Goal: Information Seeking & Learning: Learn about a topic

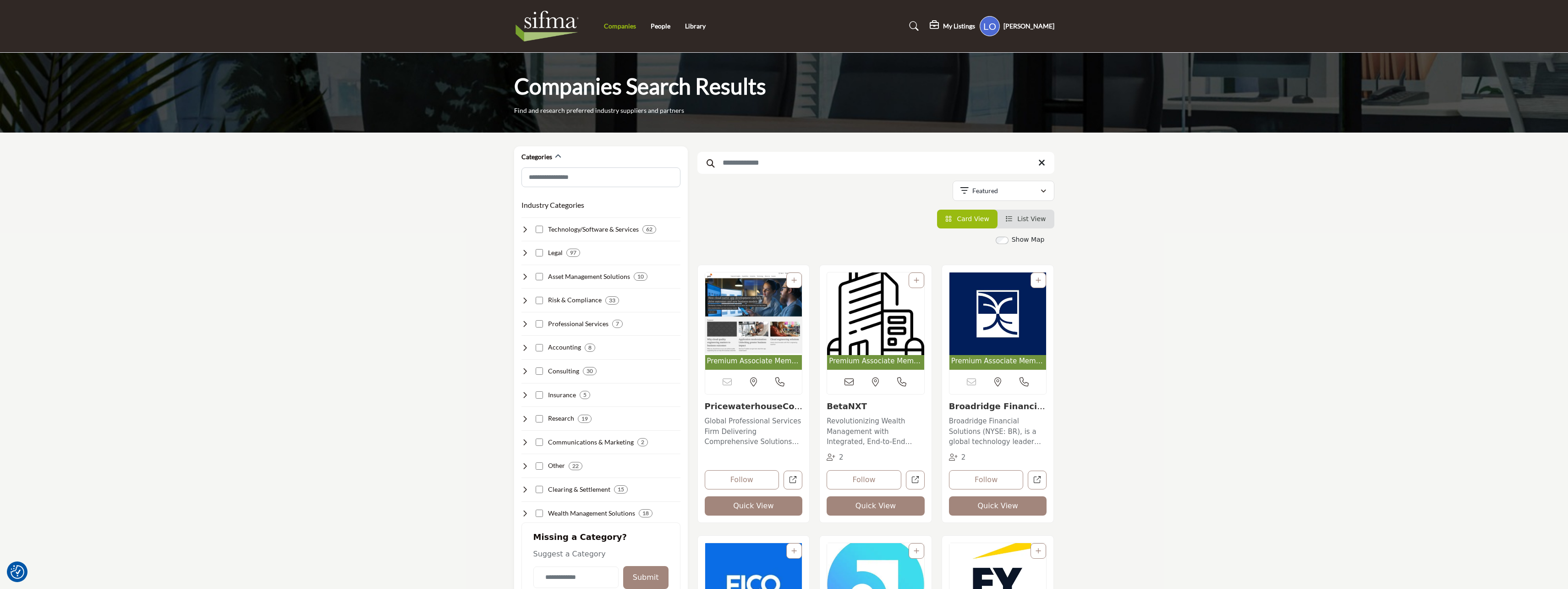
click at [633, 26] on link "Companies" at bounding box center [620, 26] width 32 height 8
click at [581, 175] on input "Search Category" at bounding box center [601, 178] width 159 height 21
click at [772, 163] on input "Search Keyword" at bounding box center [876, 163] width 357 height 22
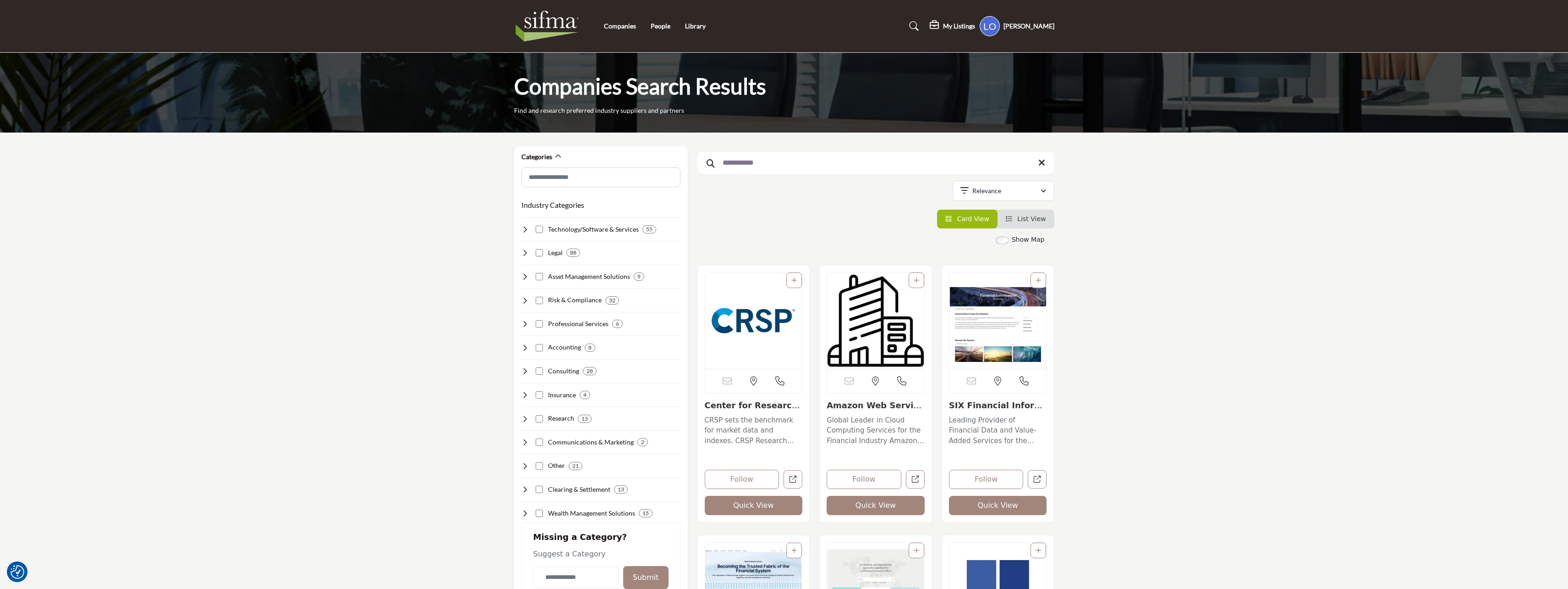
type input "**********"
click at [743, 332] on img "Open Listing in new tab" at bounding box center [753, 321] width 97 height 97
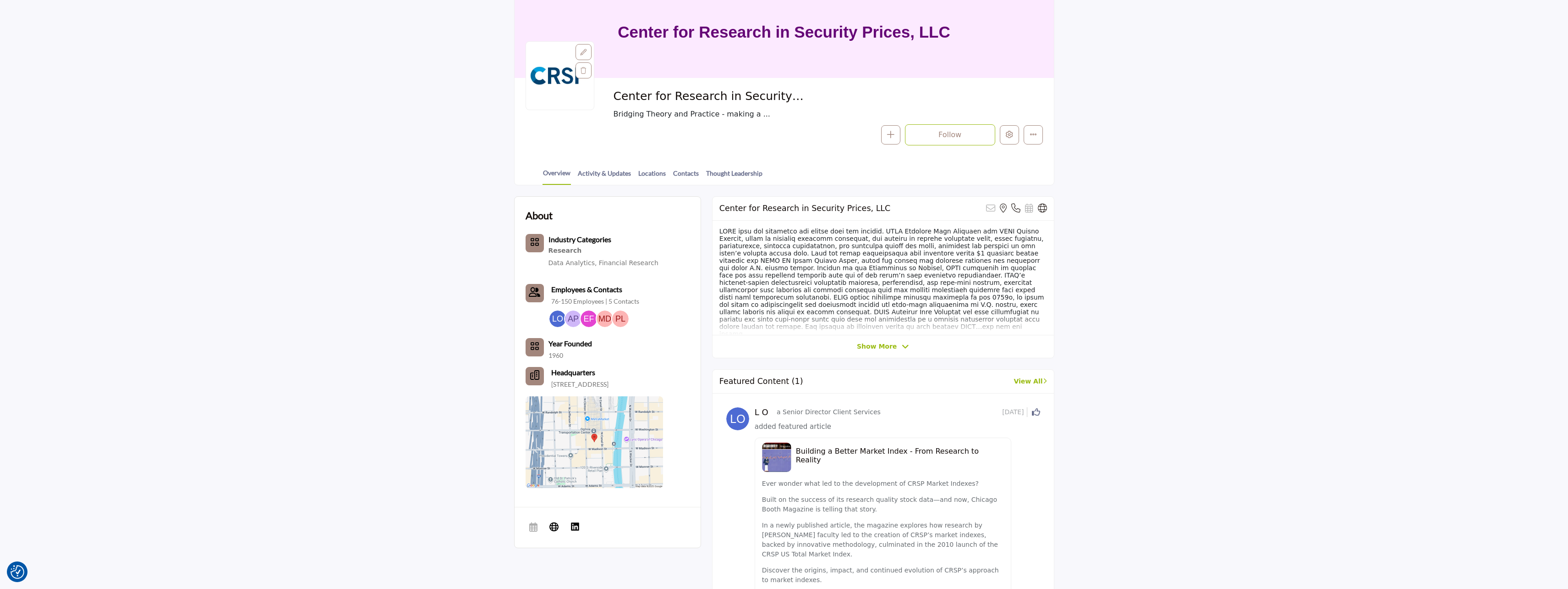
scroll to position [92, 0]
click at [780, 32] on h1 "Center for Research in Security Prices, LLC" at bounding box center [784, 32] width 333 height 92
click at [886, 345] on span "Show More" at bounding box center [877, 346] width 40 height 10
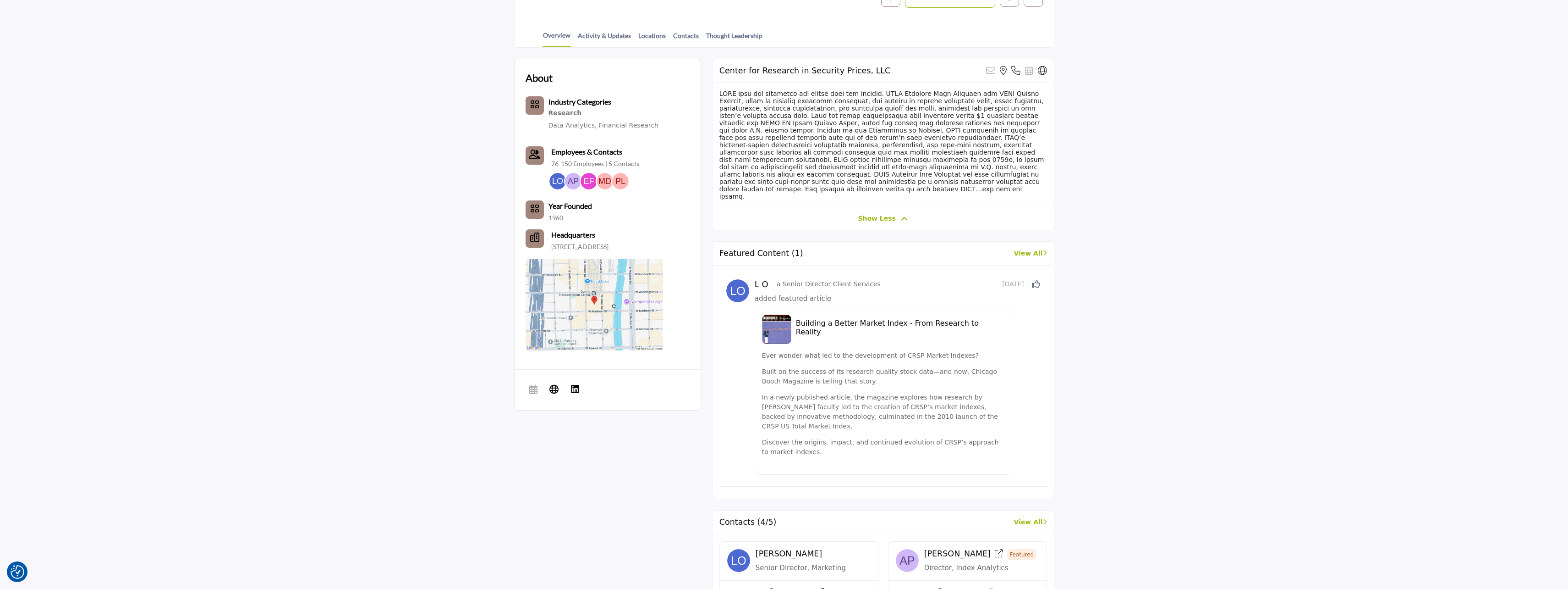
scroll to position [229, 0]
click at [870, 357] on p "Ever wonder what led to the development of CRSP Market Indexes?" at bounding box center [883, 355] width 242 height 10
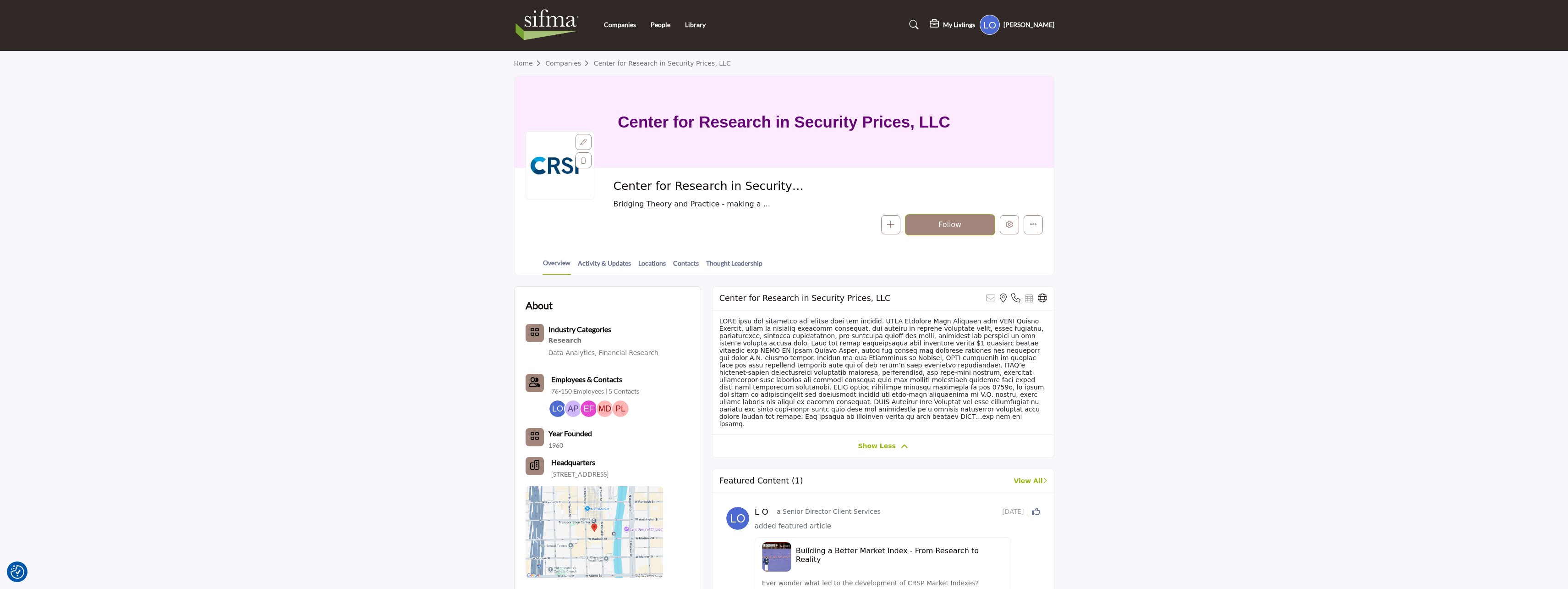
scroll to position [0, 0]
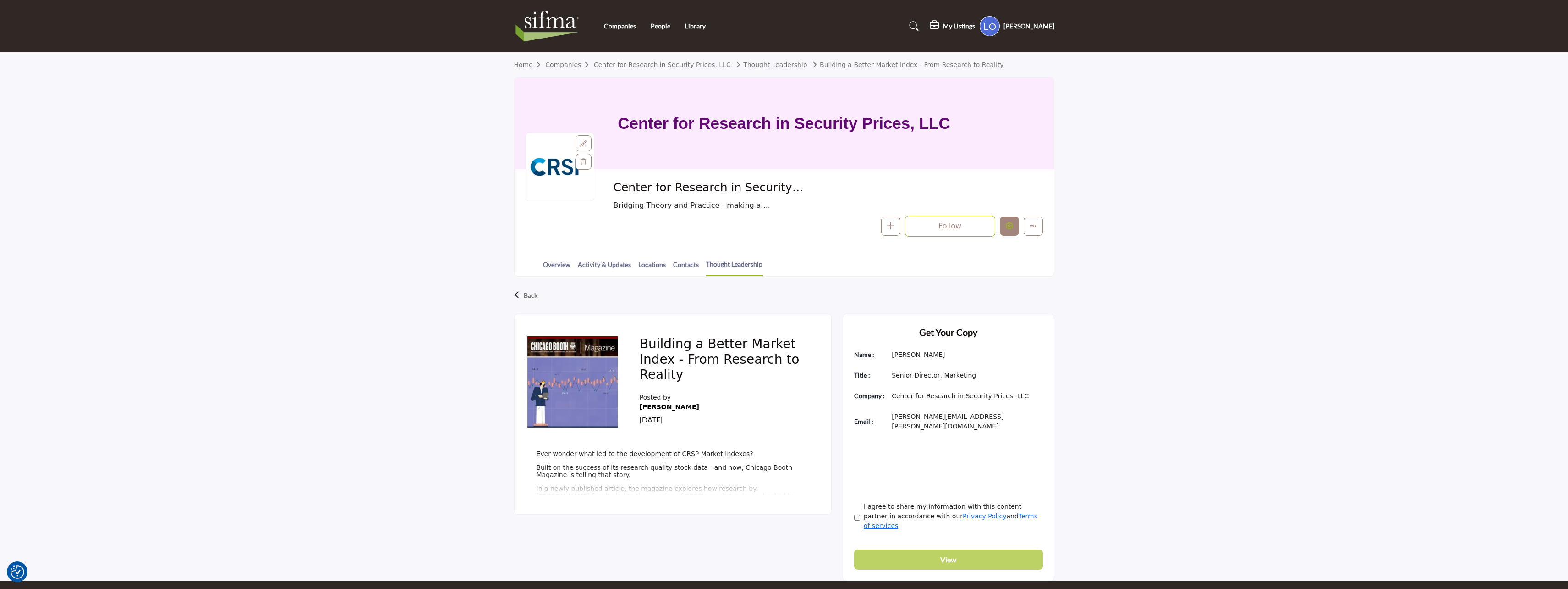
click at [1011, 227] on icon "Edit company" at bounding box center [1010, 225] width 7 height 7
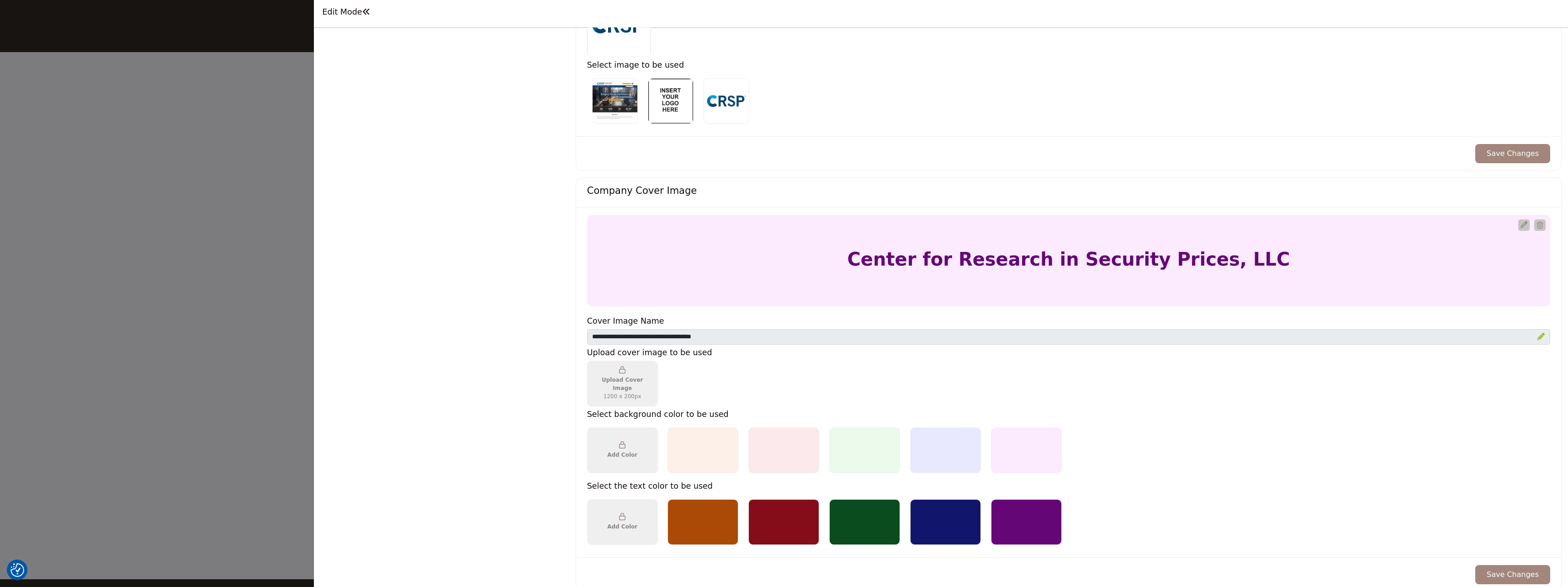
scroll to position [274, 0]
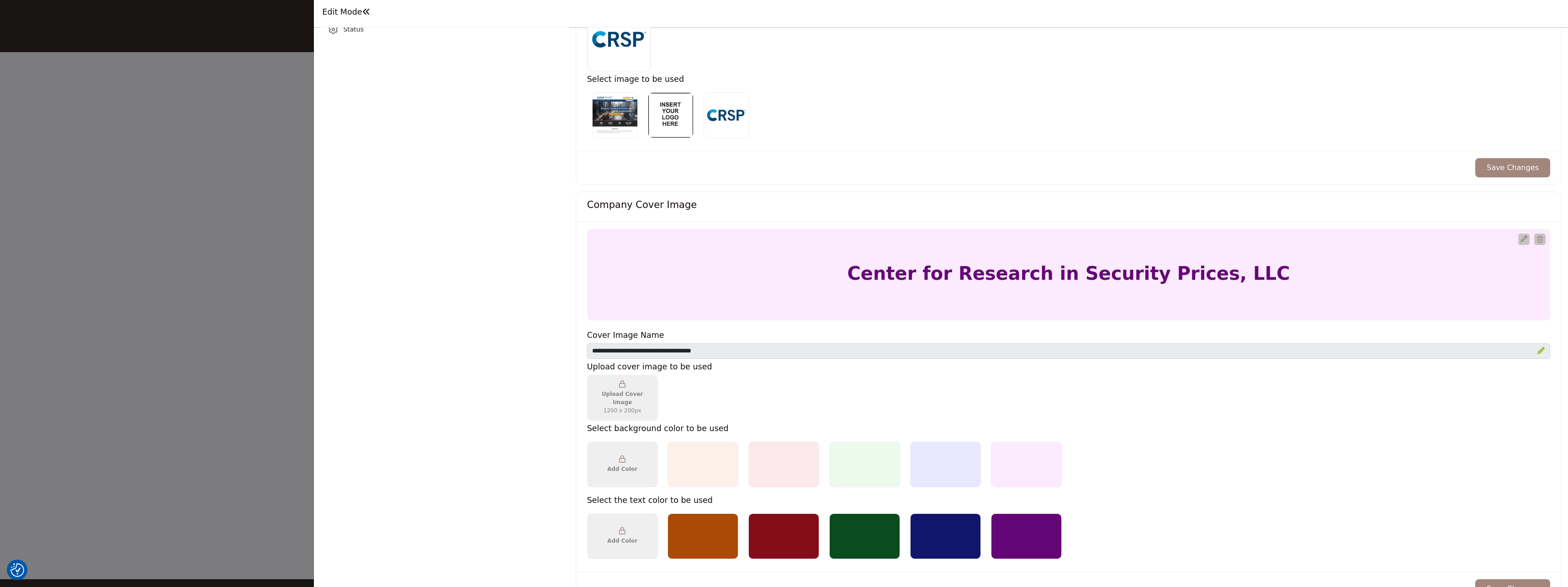
click at [1521, 241] on icon "Upgrade Custom Cover Text" at bounding box center [1524, 239] width 7 height 7
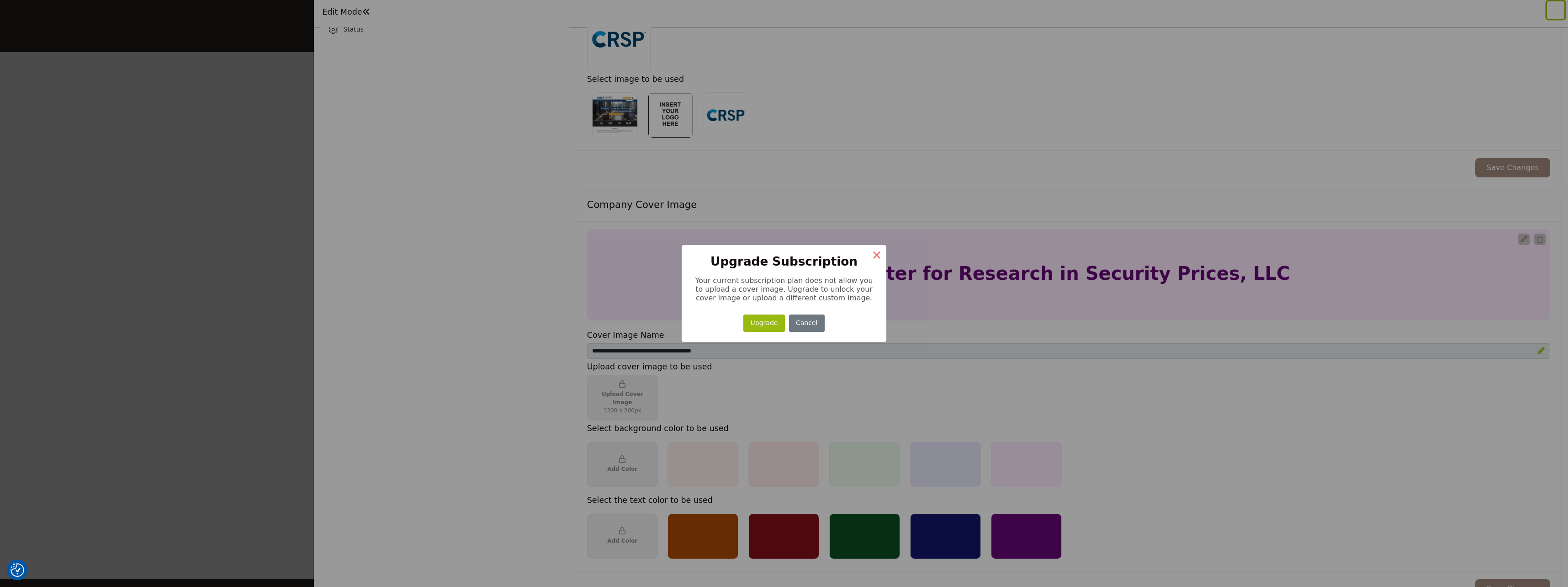
click at [877, 253] on button "×" at bounding box center [877, 255] width 19 height 19
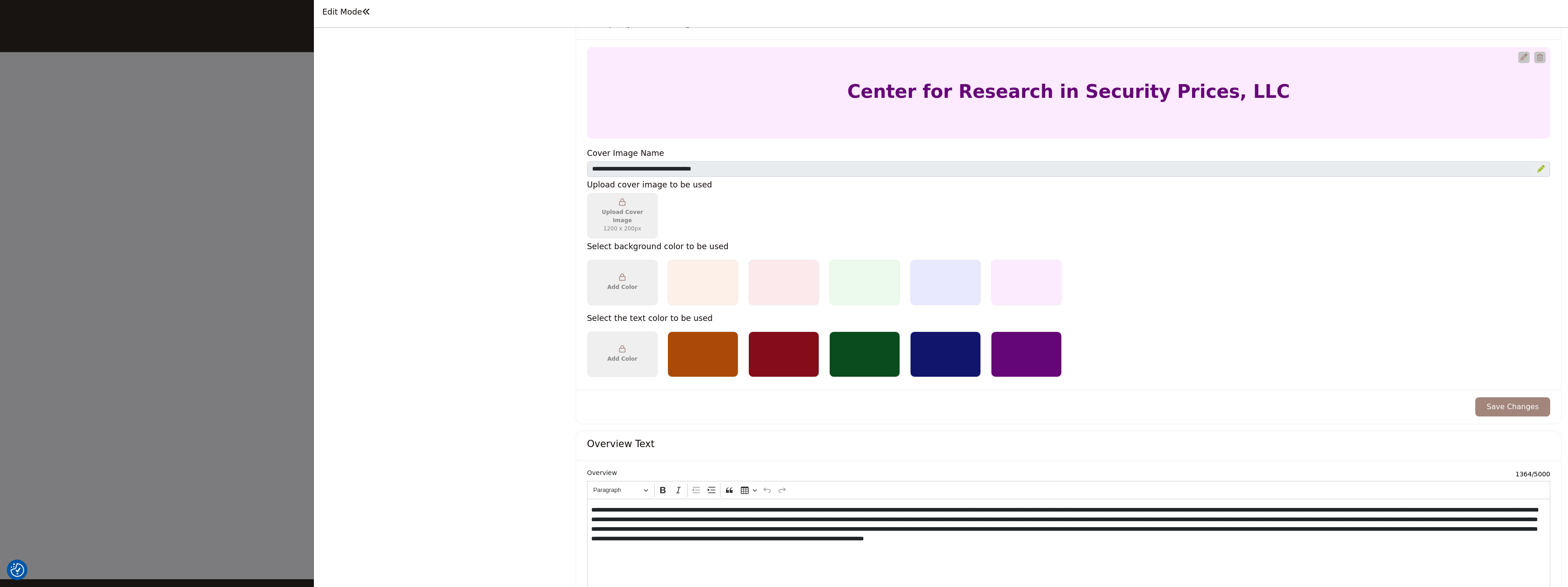
scroll to position [412, 0]
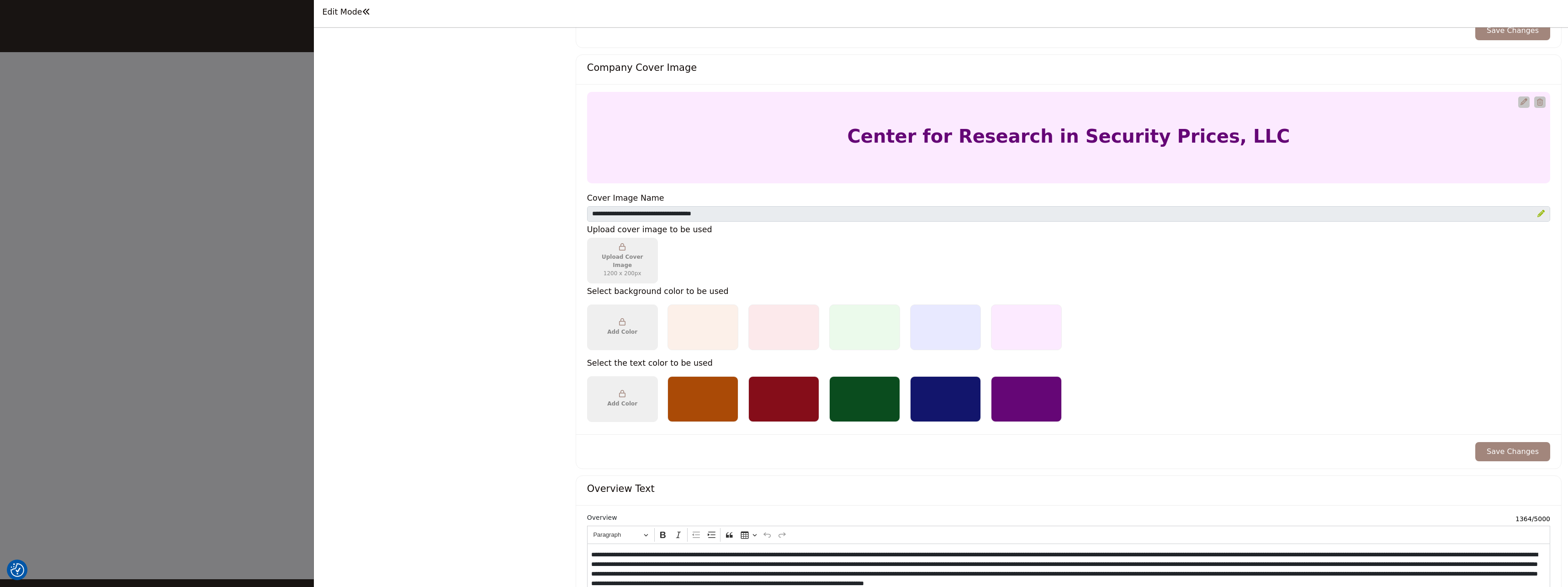
click at [1538, 213] on icon "Upgrade Custom Cover Text" at bounding box center [1541, 214] width 7 height 7
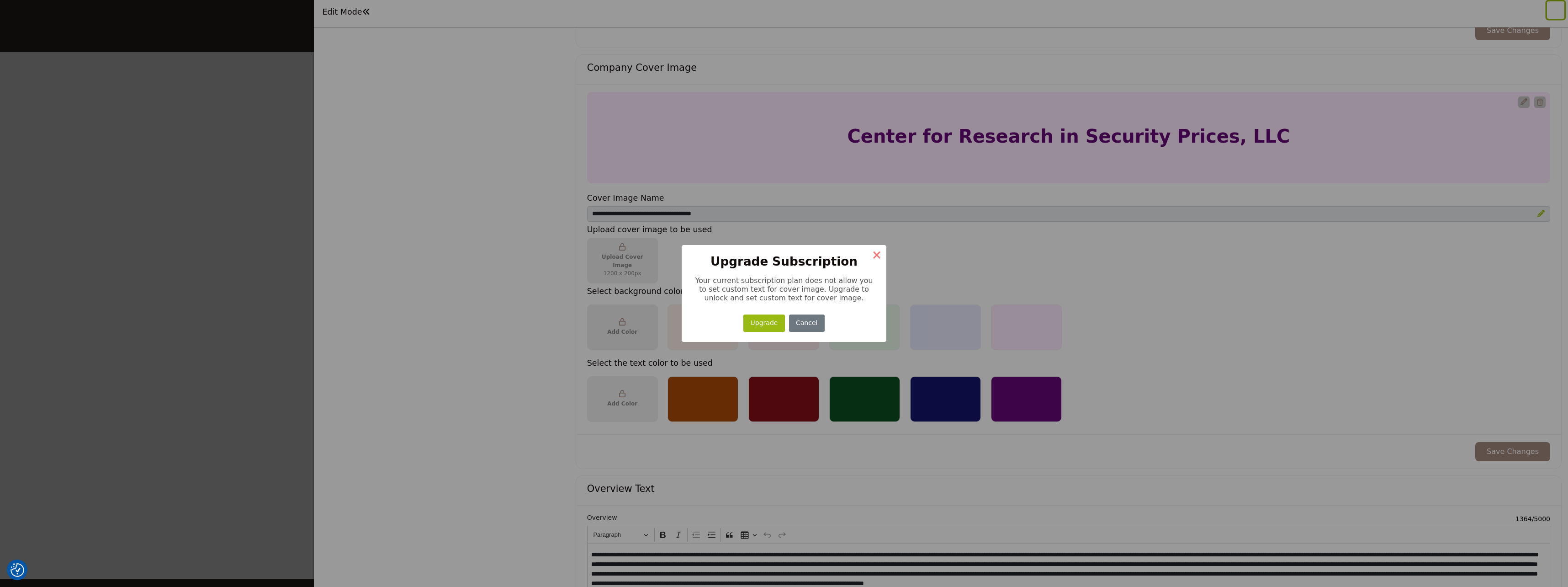
click at [877, 254] on button "×" at bounding box center [877, 255] width 19 height 19
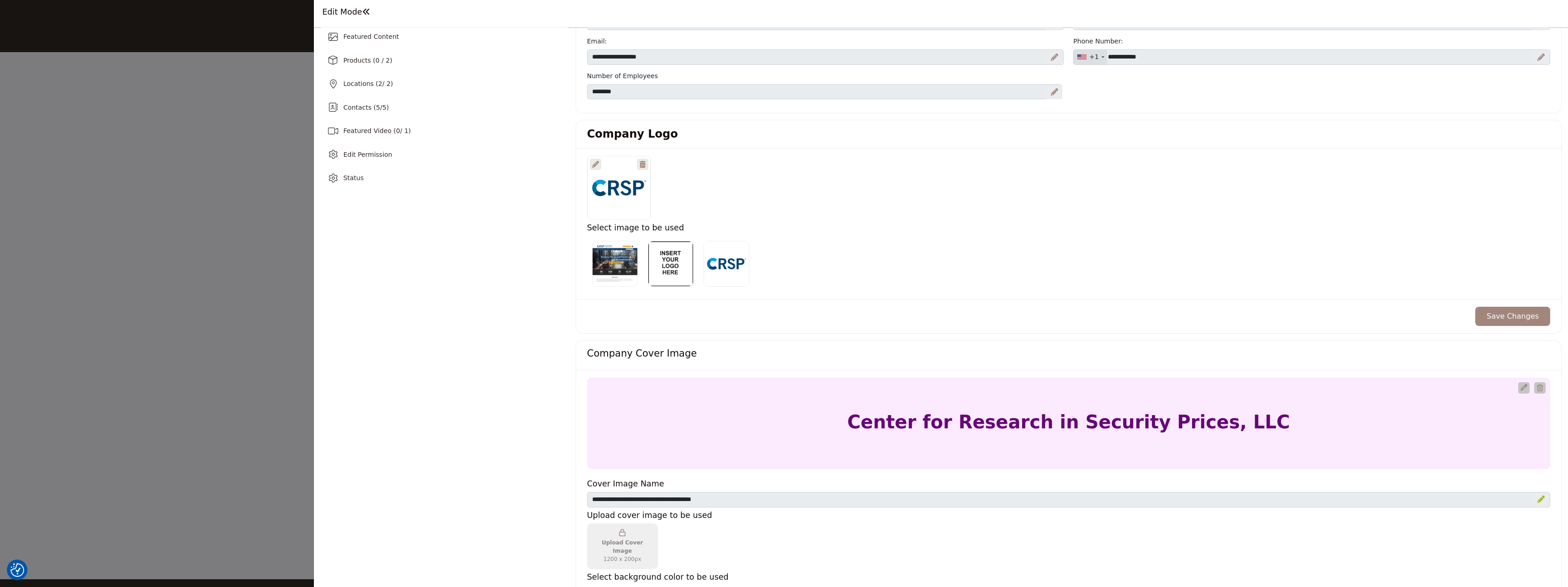
scroll to position [0, 0]
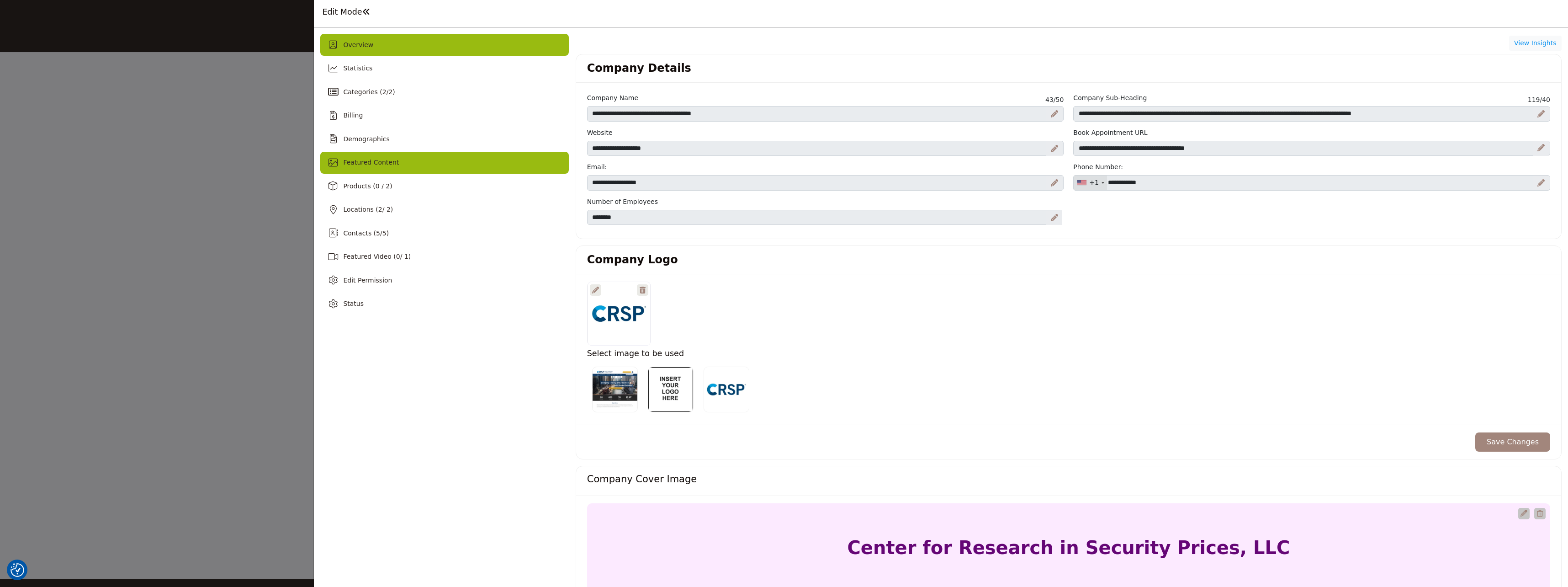
click at [363, 162] on span "Featured Content" at bounding box center [371, 162] width 56 height 7
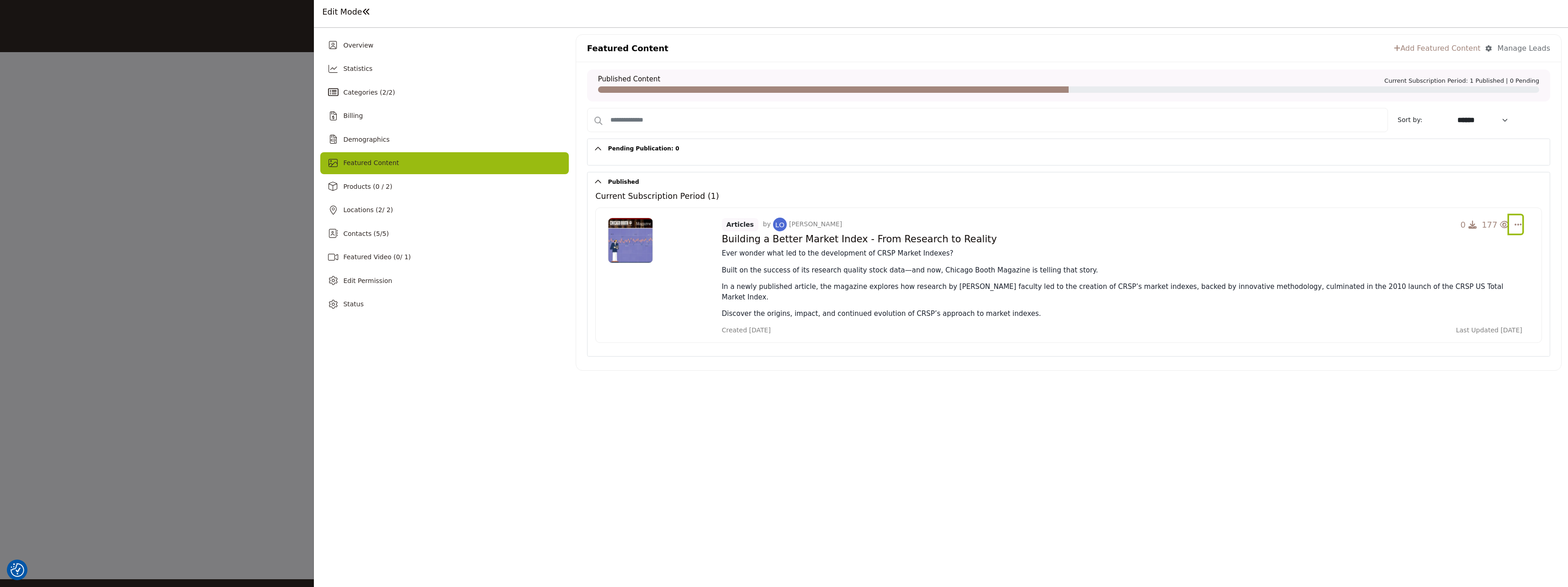
click at [1520, 225] on icon "Select Dropdown Options" at bounding box center [1518, 225] width 7 height 9
click at [800, 269] on p "Built on the success of its research quality stock data—and now, Chicago Booth …" at bounding box center [1122, 270] width 800 height 10
click at [793, 255] on p "Ever wonder what led to the development of CRSP Market Indexes?" at bounding box center [1122, 253] width 800 height 10
click at [1492, 222] on span "177" at bounding box center [1489, 225] width 16 height 10
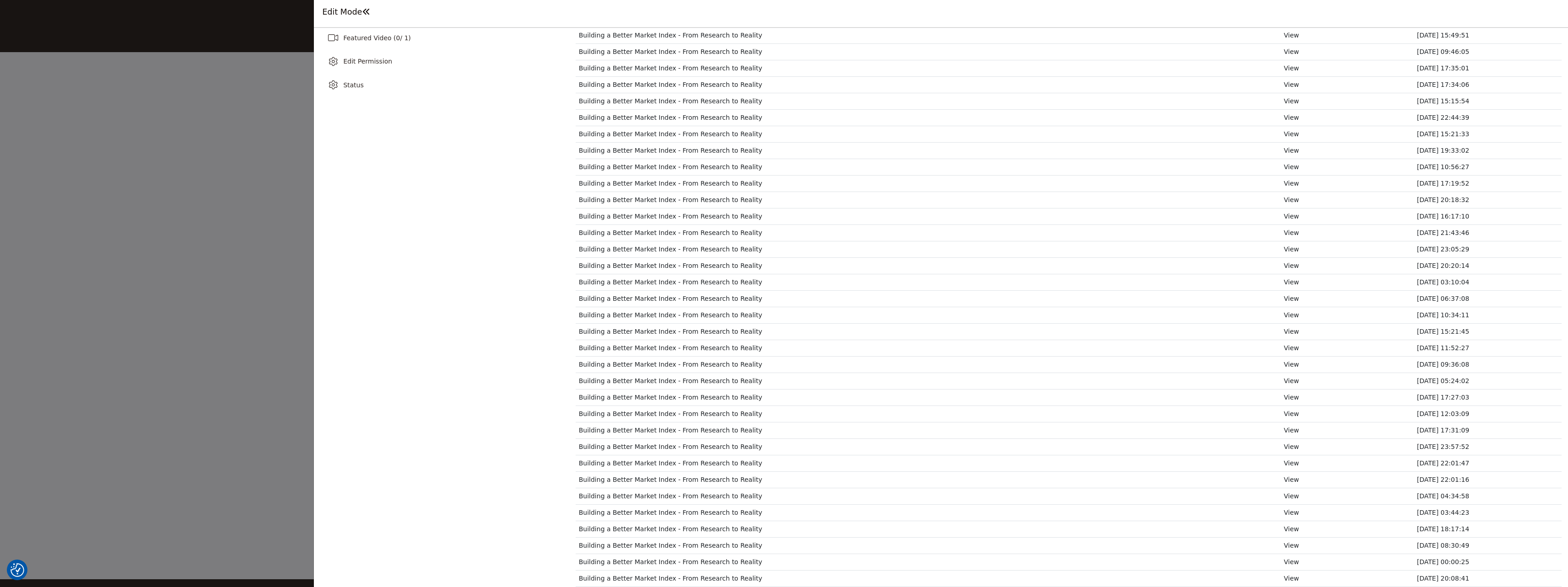
scroll to position [345, 0]
click at [633, 571] on link "Next" at bounding box center [633, 573] width 34 height 14
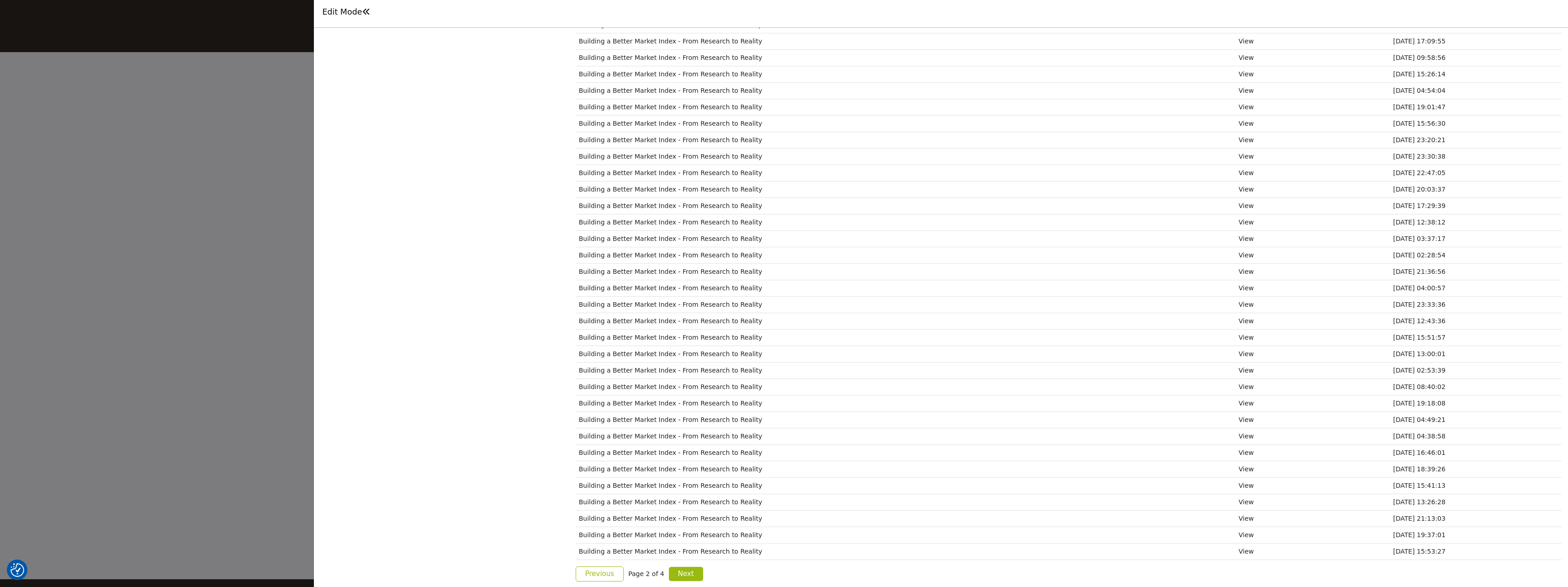
click at [633, 571] on span "Page 2 of 4" at bounding box center [646, 574] width 36 height 10
click at [690, 575] on link "Next" at bounding box center [686, 574] width 34 height 14
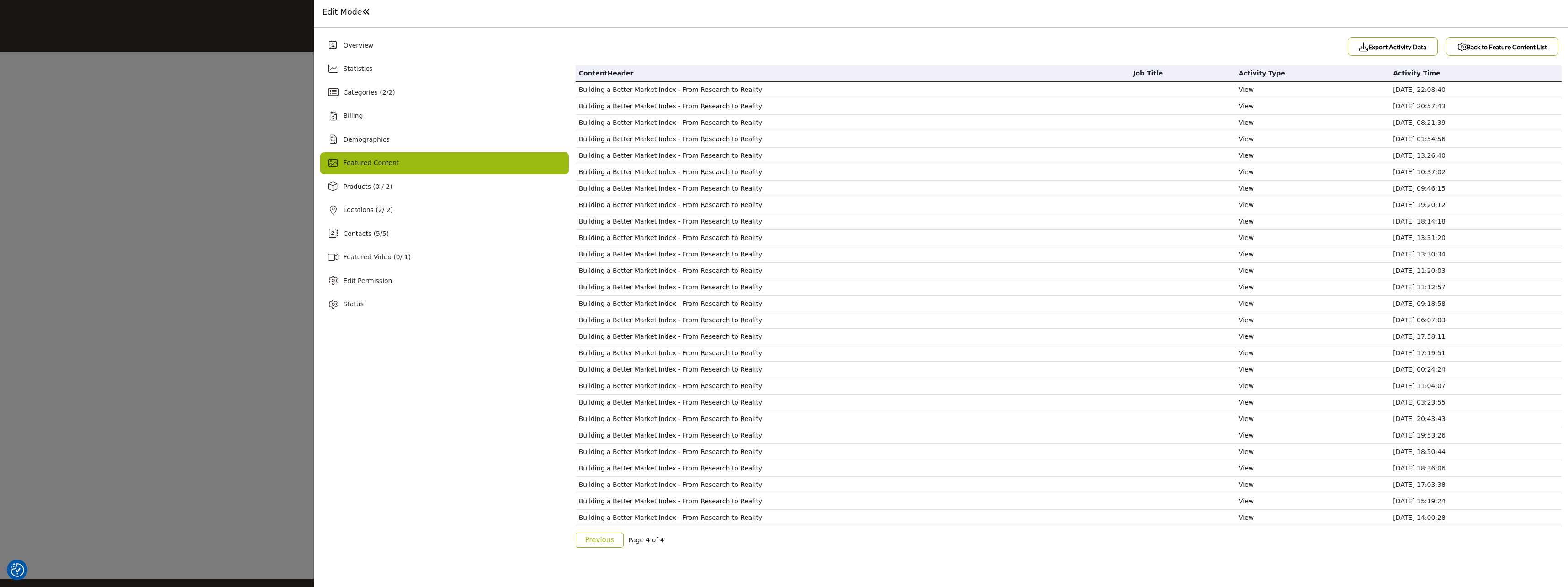
click at [690, 574] on div "Overview Statistics Categories ( 2 / 2 ) Billing Demographics 2 5" at bounding box center [941, 308] width 1254 height 559
